Goal: Transaction & Acquisition: Purchase product/service

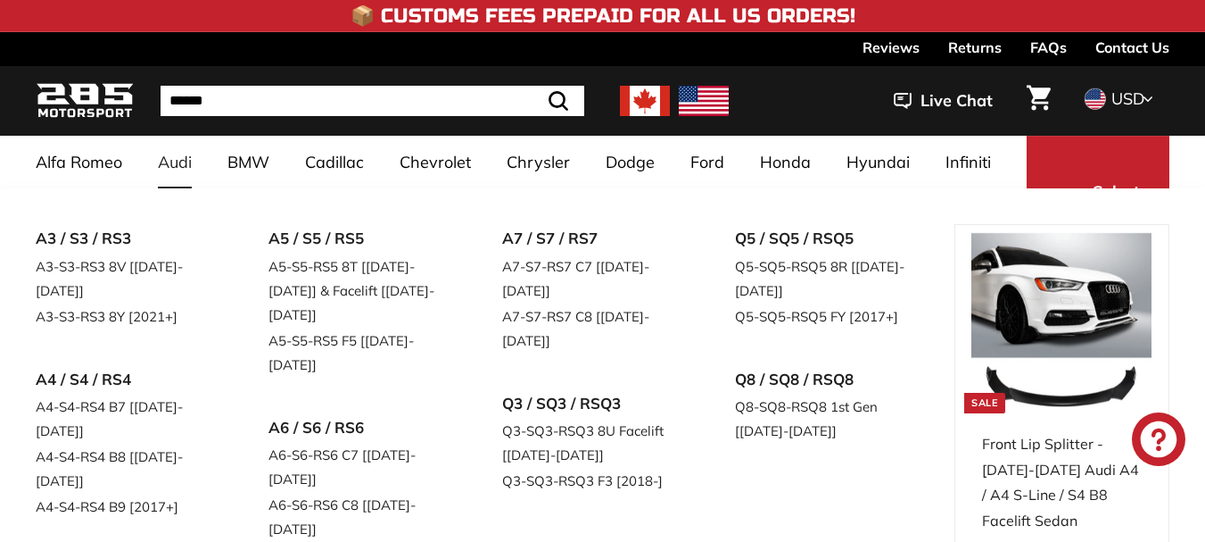
click at [188, 164] on link "Audi" at bounding box center [175, 162] width 70 height 53
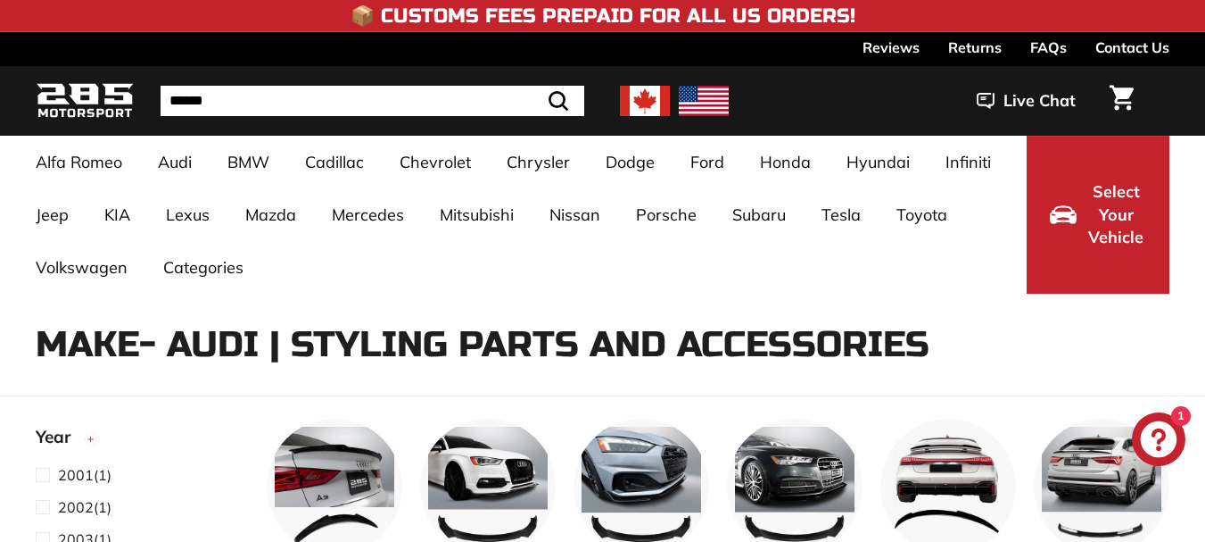
select select "**********"
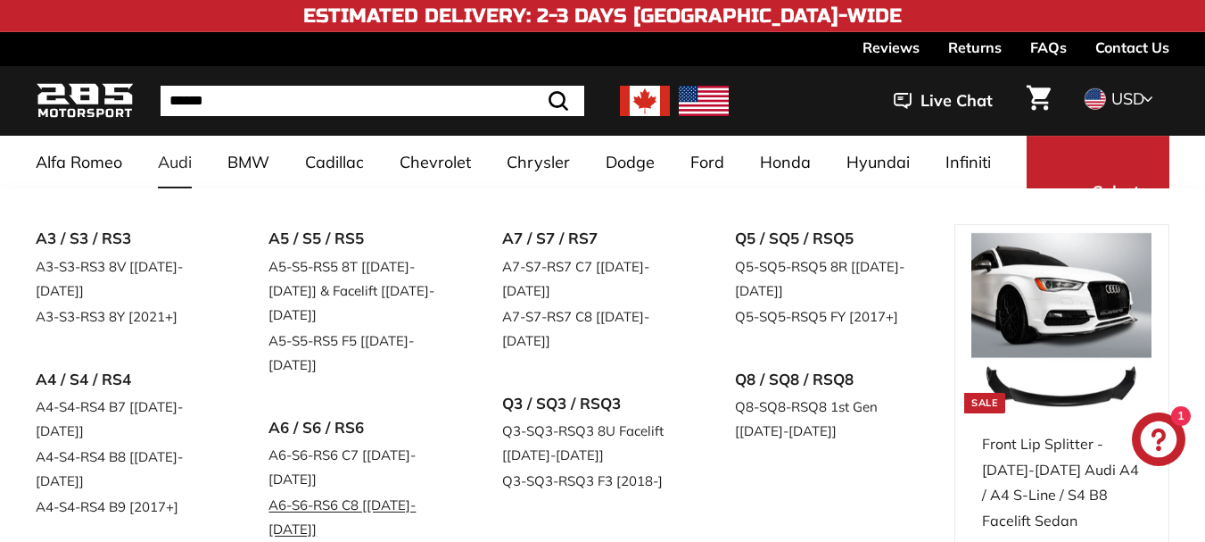
click at [397, 492] on link "A6-S6-RS6 C8 [[DATE]-[DATE]]" at bounding box center [360, 517] width 183 height 50
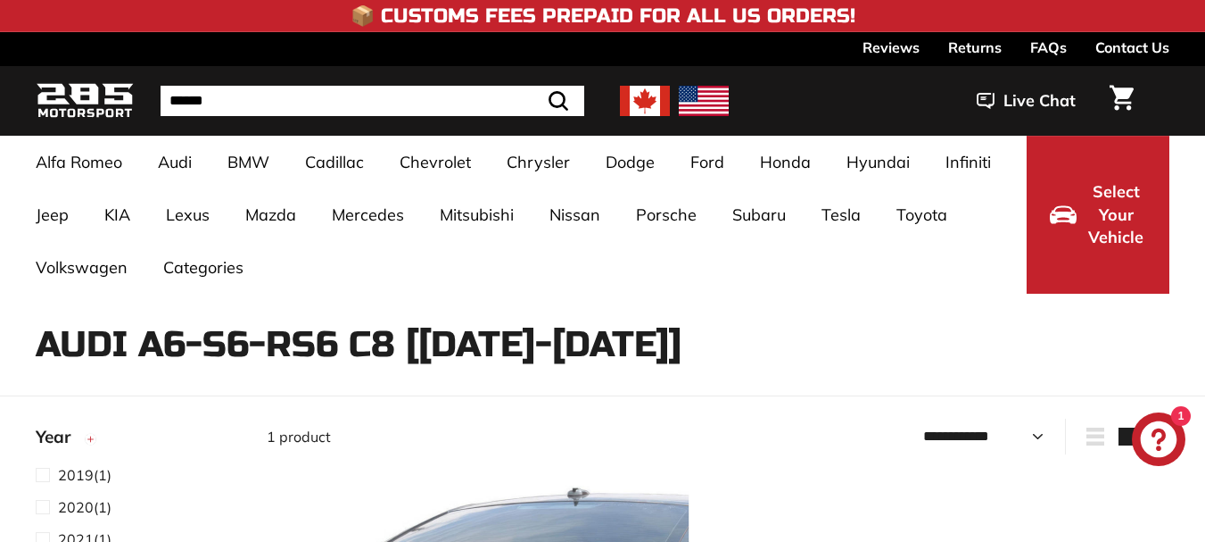
select select "**********"
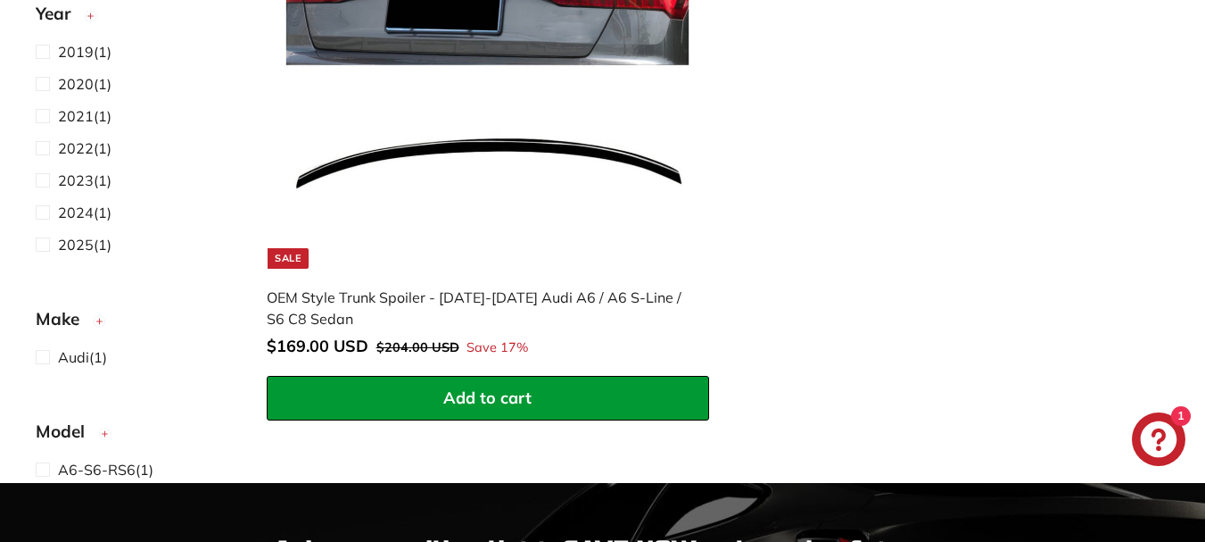
scroll to position [622, 0]
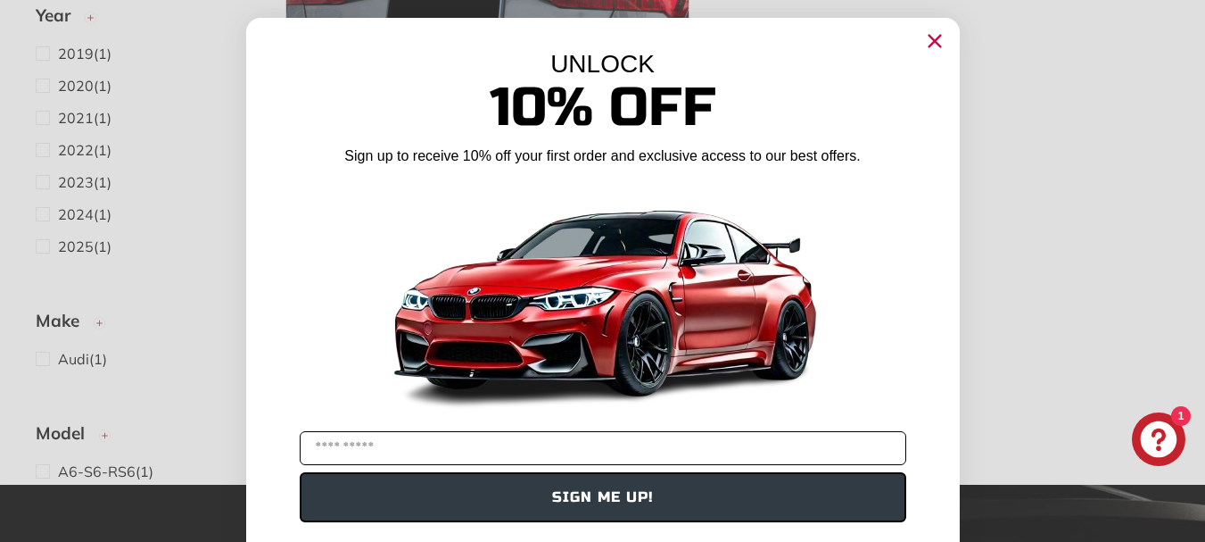
click at [400, 451] on input "YOUR EMAIL" at bounding box center [603, 448] width 607 height 34
type input "**********"
drag, startPoint x: 587, startPoint y: 499, endPoint x: 892, endPoint y: 322, distance: 352.6
click at [588, 498] on button "SIGN ME UP!" at bounding box center [603, 497] width 607 height 50
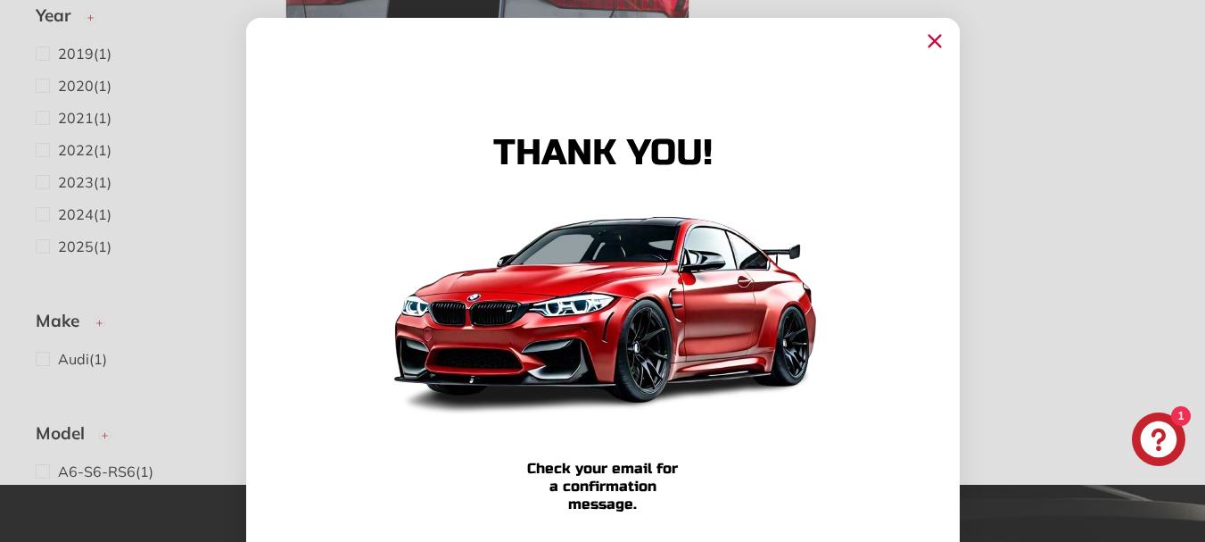
click at [926, 36] on circle "Close dialog" at bounding box center [934, 41] width 27 height 27
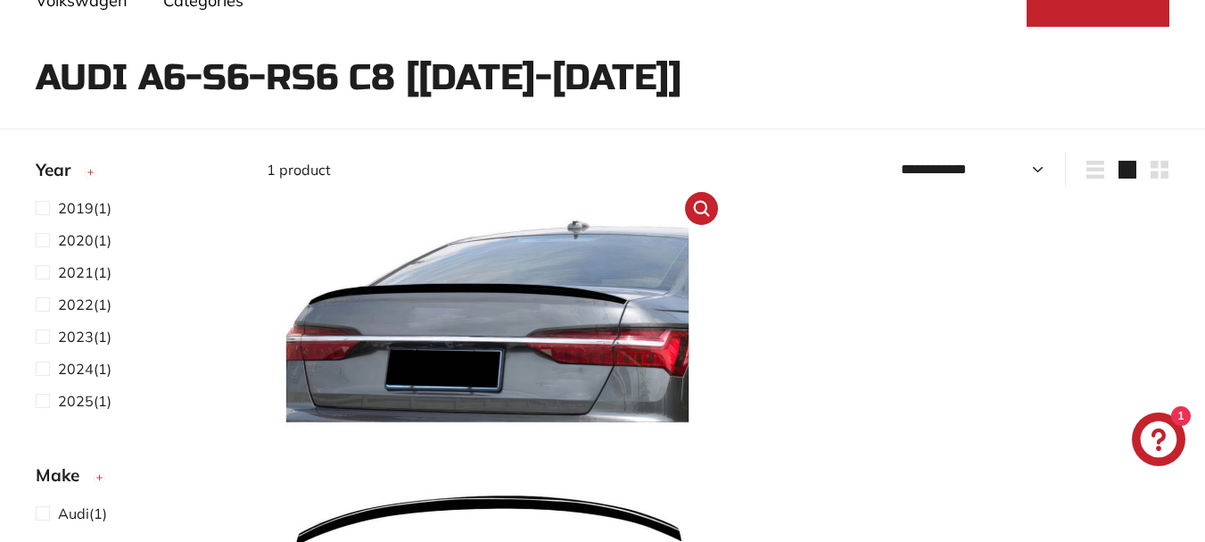
scroll to position [265, 0]
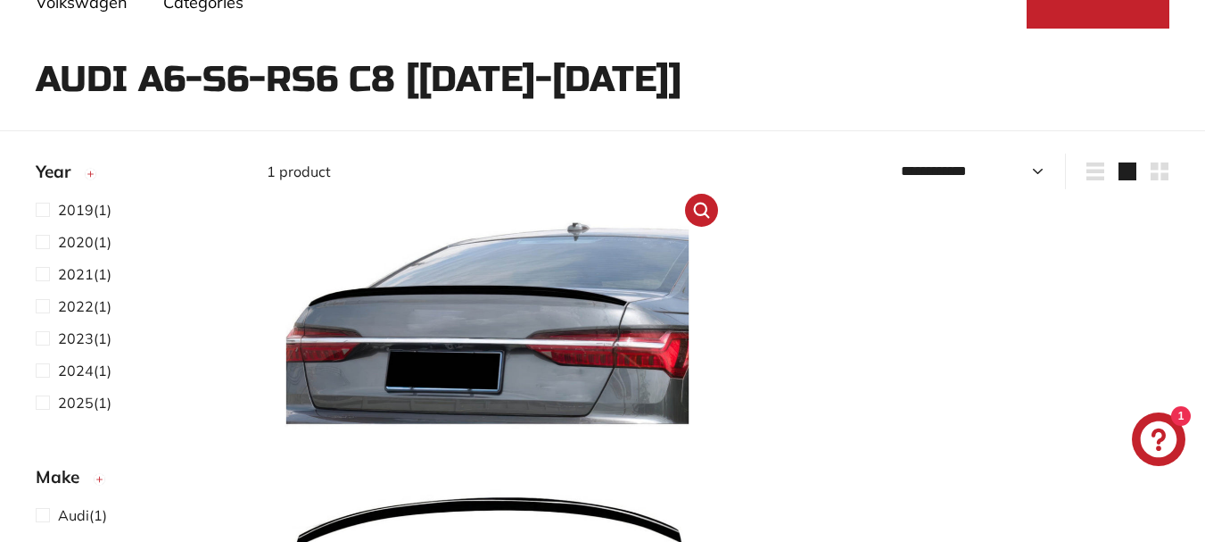
click at [566, 318] on img at bounding box center [488, 424] width 408 height 408
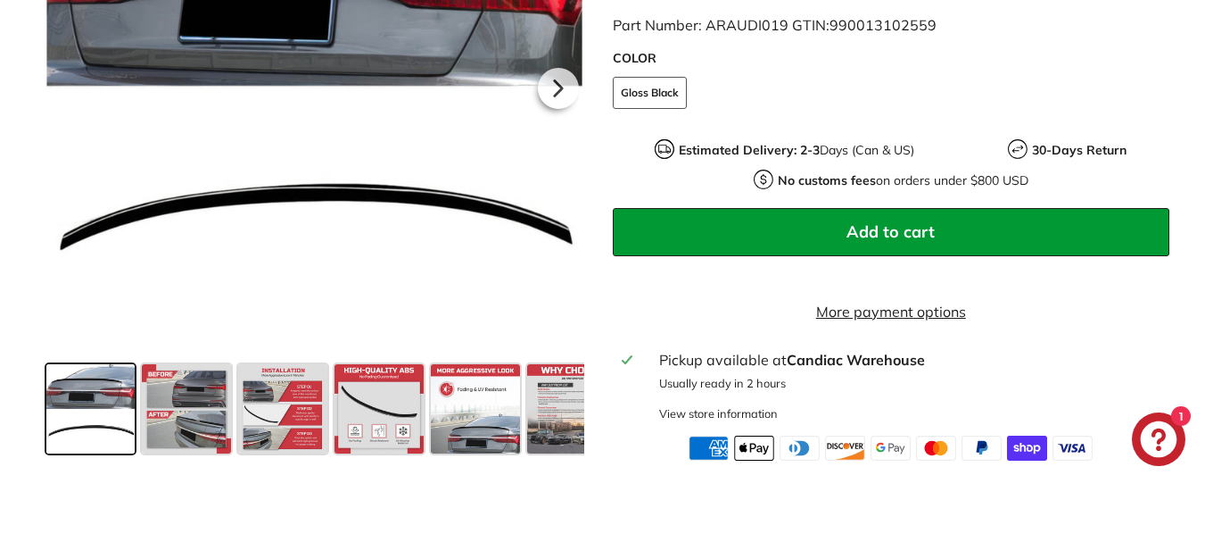
scroll to position [627, 0]
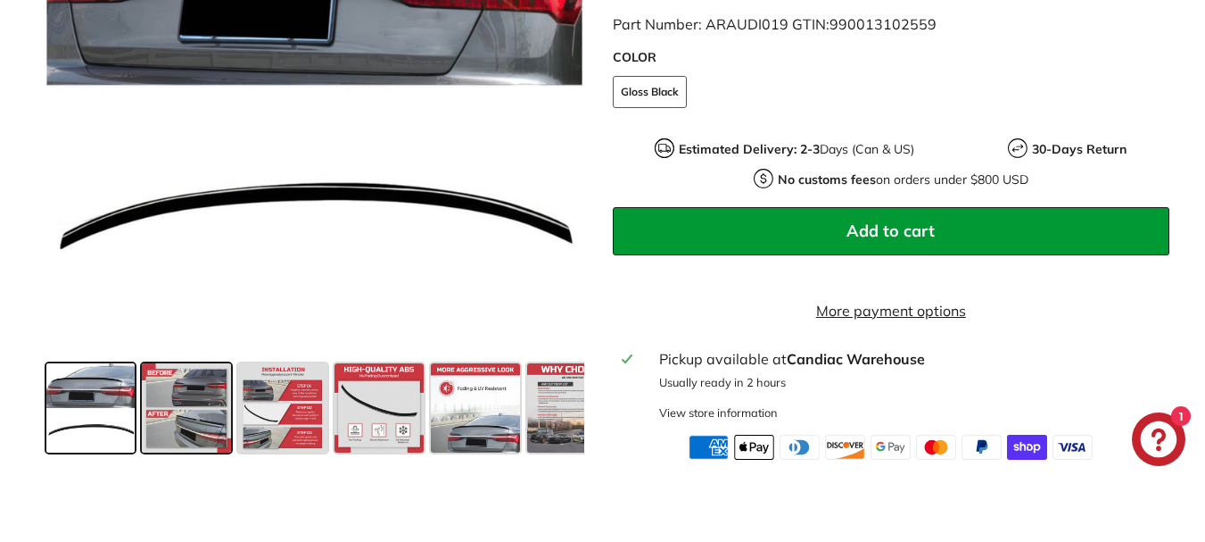
click at [172, 415] on span at bounding box center [186, 407] width 89 height 89
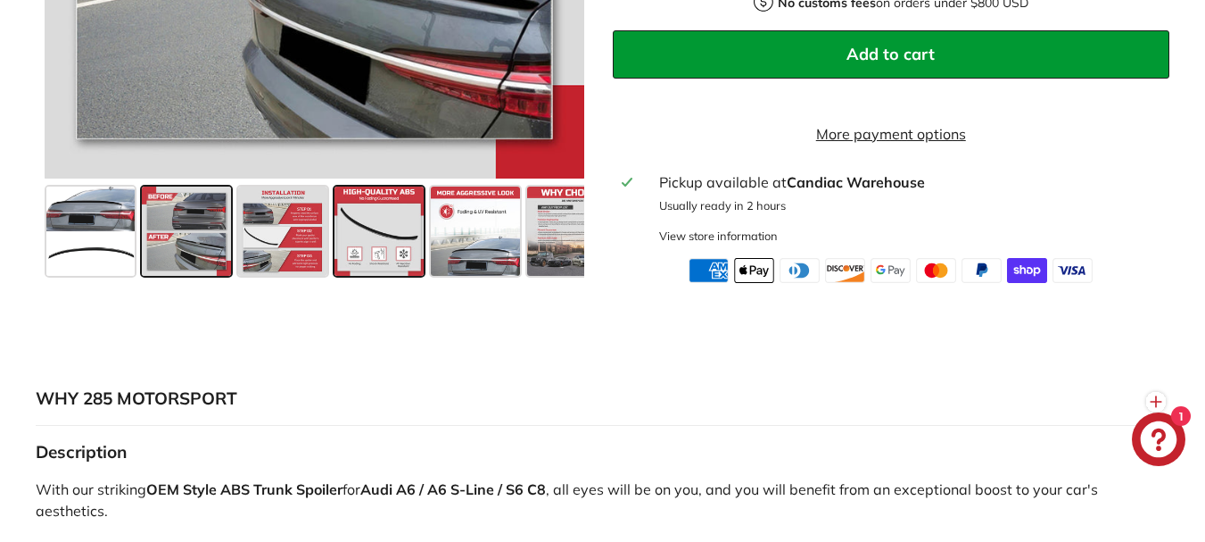
scroll to position [805, 0]
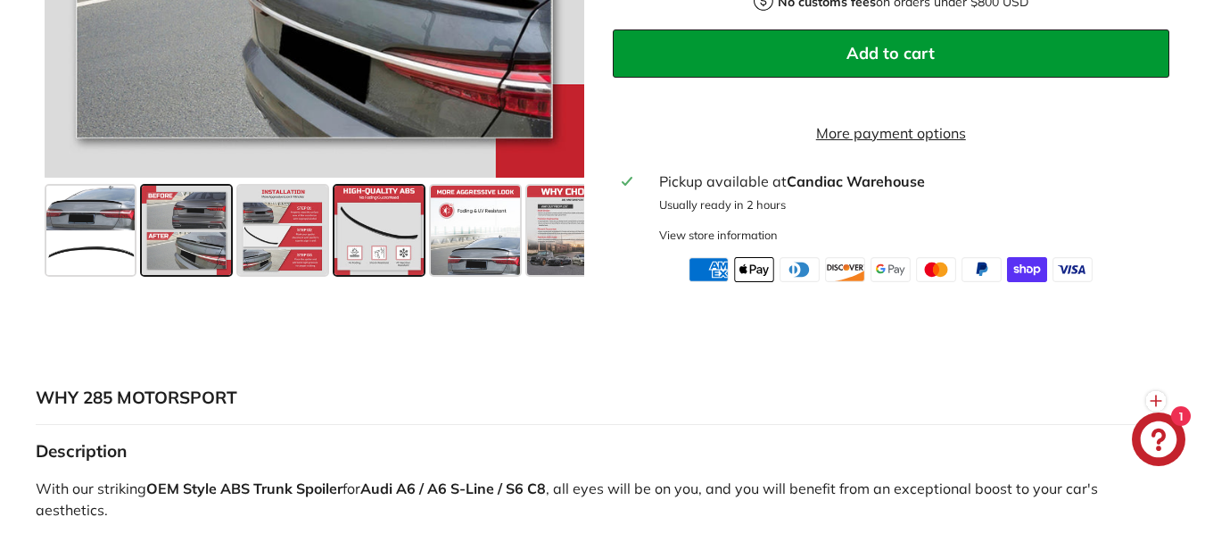
click at [360, 275] on span at bounding box center [379, 230] width 89 height 89
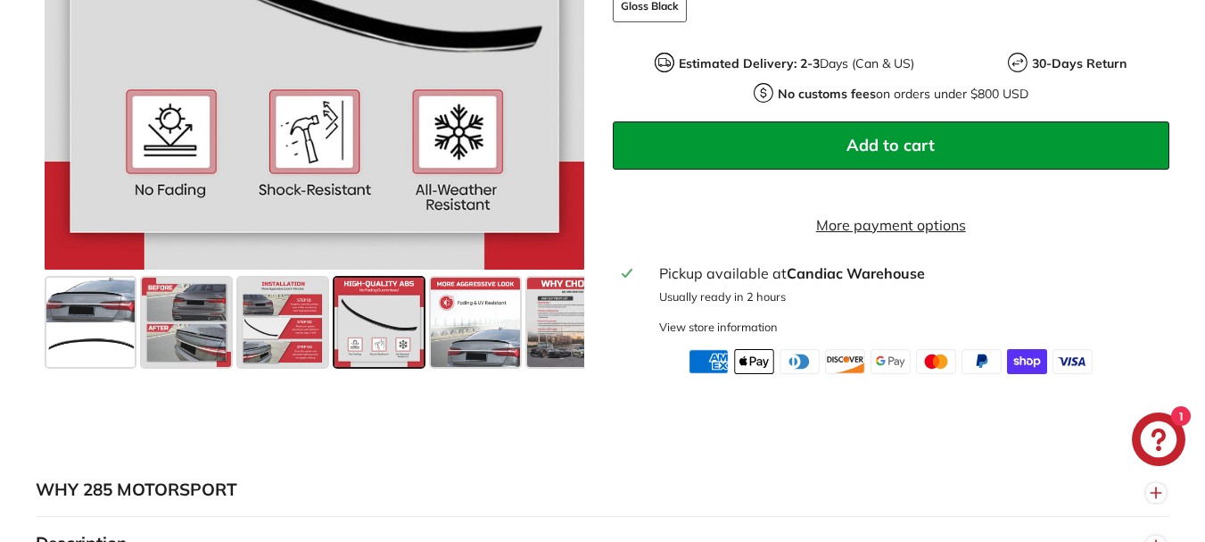
scroll to position [714, 0]
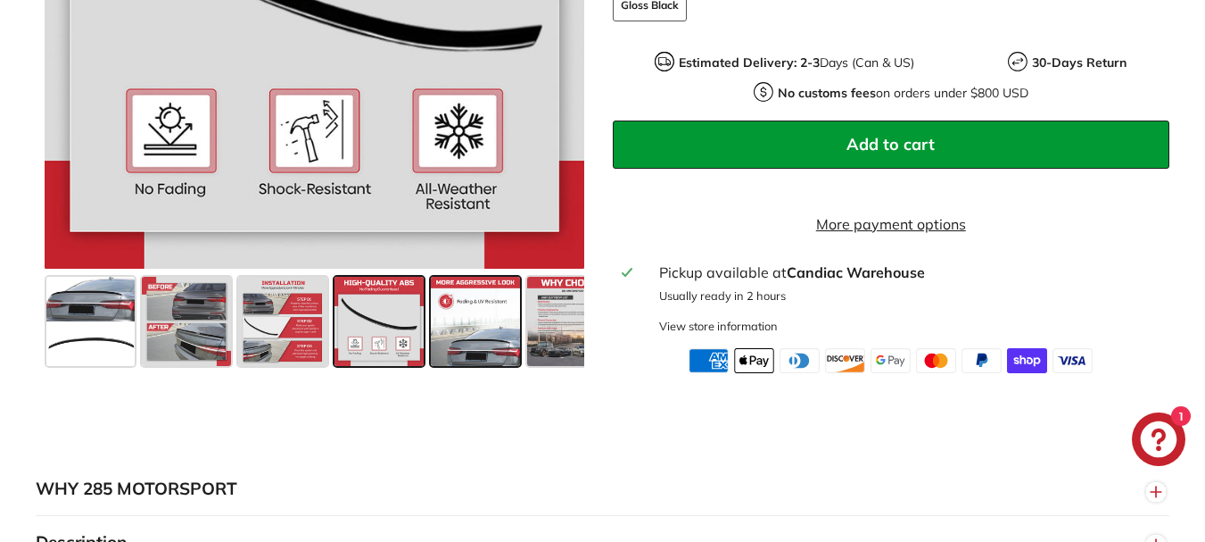
click at [493, 361] on span at bounding box center [475, 321] width 89 height 89
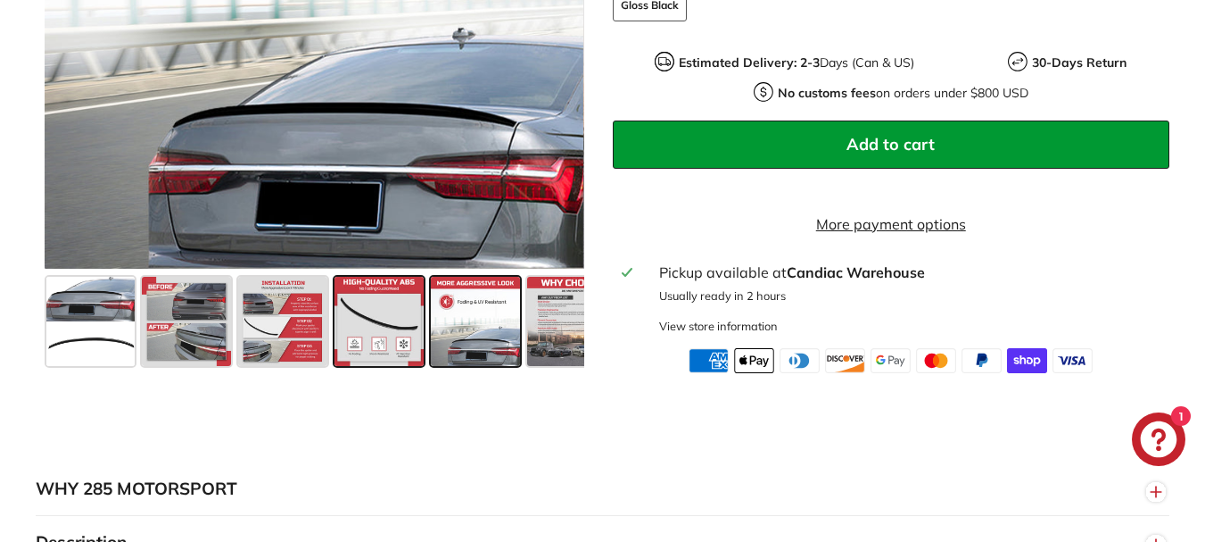
click at [368, 340] on span at bounding box center [379, 321] width 89 height 89
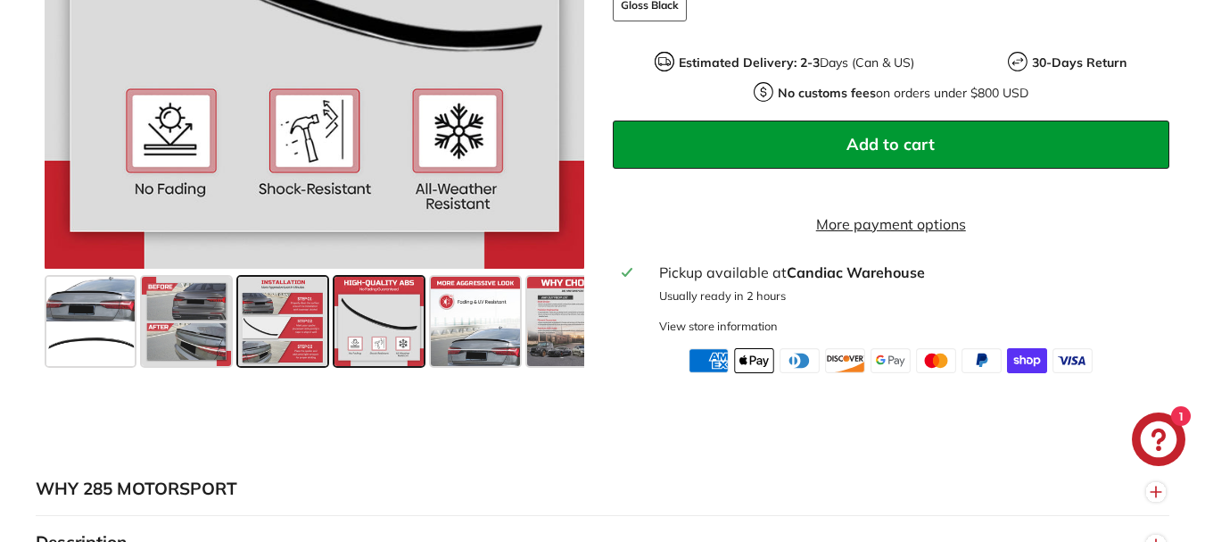
click at [300, 333] on span at bounding box center [282, 321] width 89 height 89
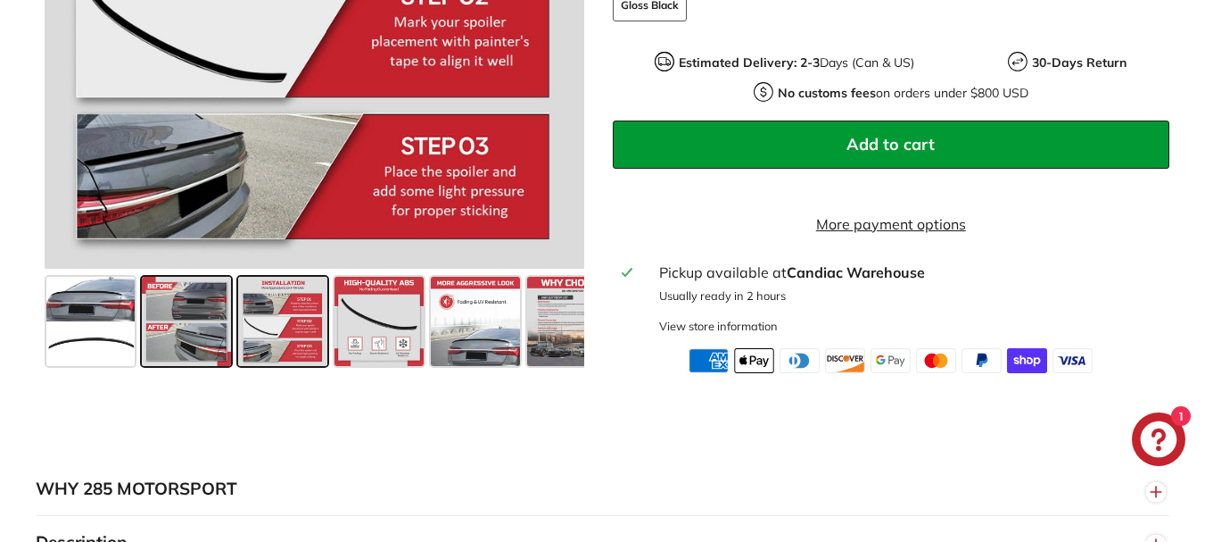
click at [207, 336] on span at bounding box center [186, 321] width 89 height 89
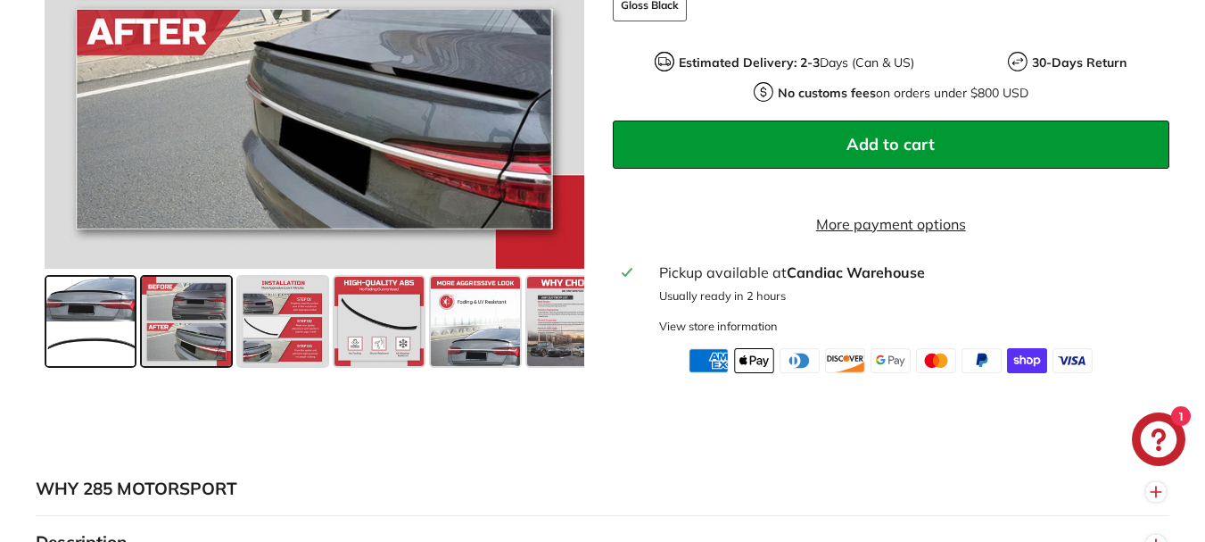
click at [91, 345] on span at bounding box center [90, 321] width 89 height 89
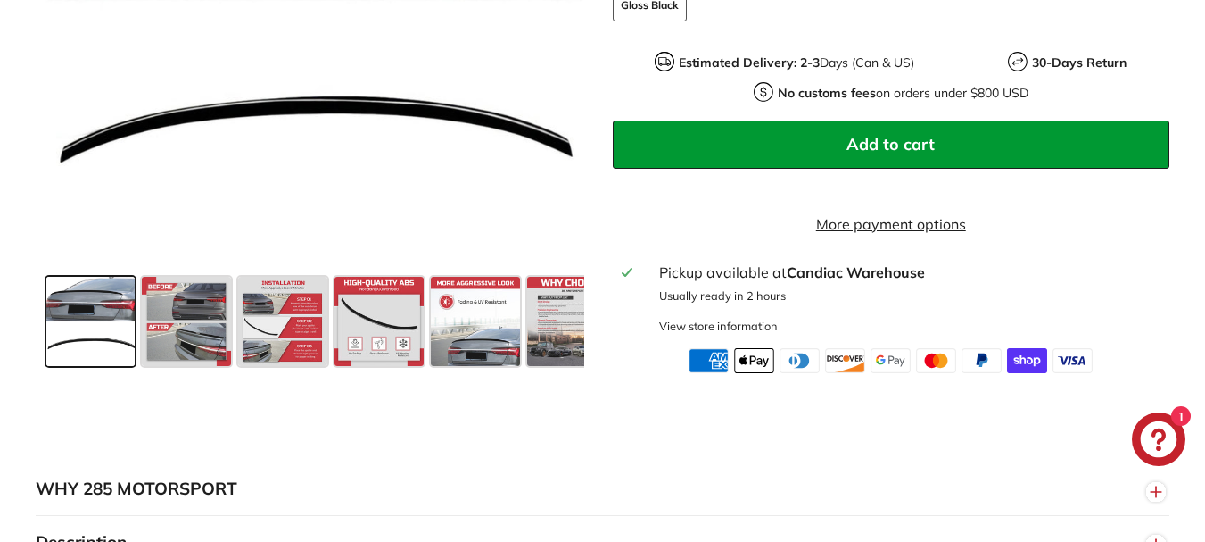
click at [95, 354] on span at bounding box center [90, 321] width 89 height 89
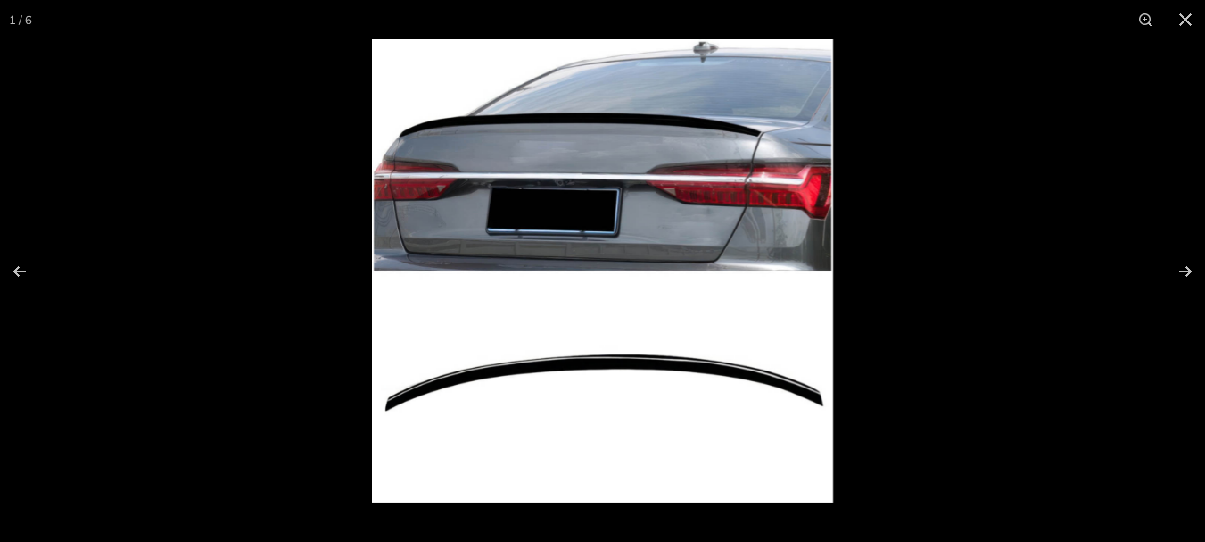
click at [592, 368] on img at bounding box center [602, 270] width 461 height 463
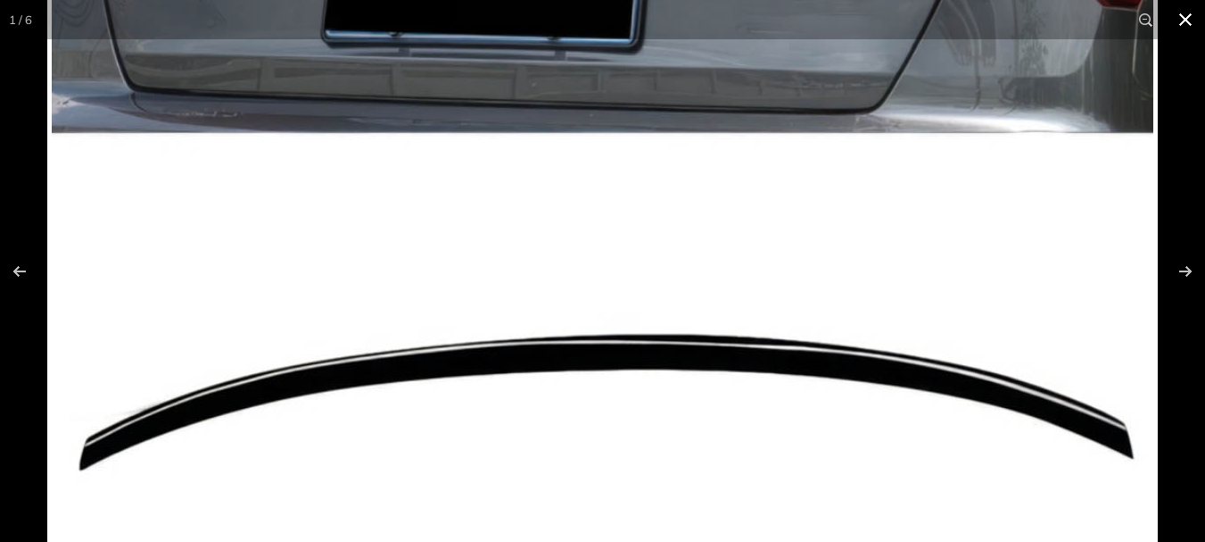
click at [1182, 16] on button at bounding box center [1185, 19] width 39 height 39
